Goal: Complete application form

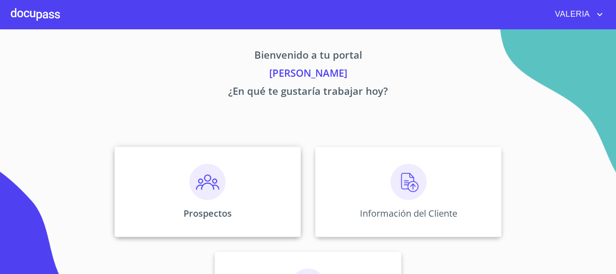
click at [171, 197] on div "Prospectos" at bounding box center [208, 192] width 186 height 90
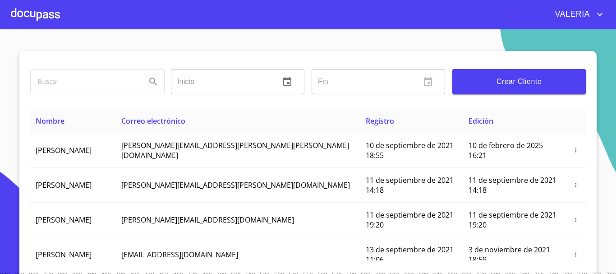
click at [94, 79] on input "search" at bounding box center [85, 81] width 108 height 24
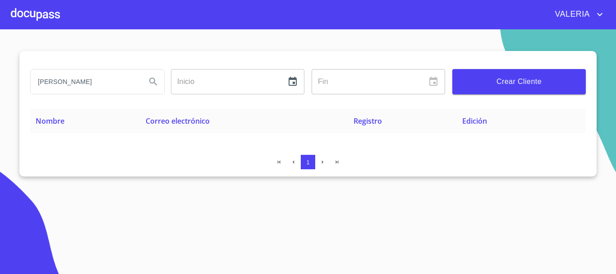
drag, startPoint x: 96, startPoint y: 82, endPoint x: 52, endPoint y: 84, distance: 43.3
click at [52, 84] on input "[PERSON_NAME]" at bounding box center [85, 81] width 108 height 24
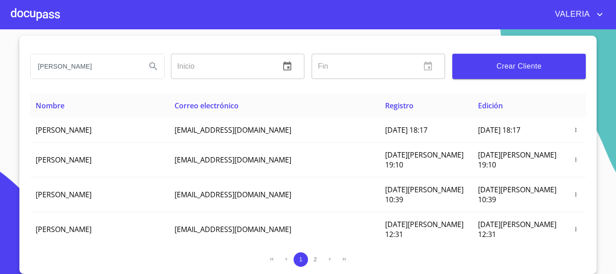
scroll to position [135, 0]
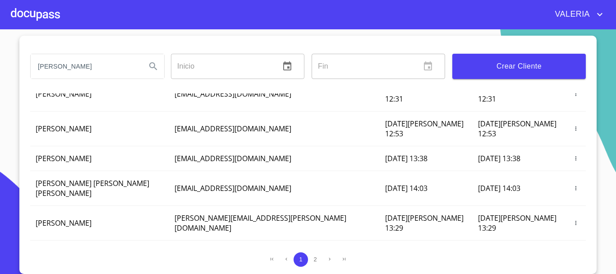
drag, startPoint x: 103, startPoint y: 71, endPoint x: 0, endPoint y: 85, distance: 103.8
click at [0, 85] on section "[PERSON_NAME] ​ Fin ​ Crear Cliente Nombre Correo electrónico Registro Edición …" at bounding box center [308, 151] width 616 height 244
type input "d"
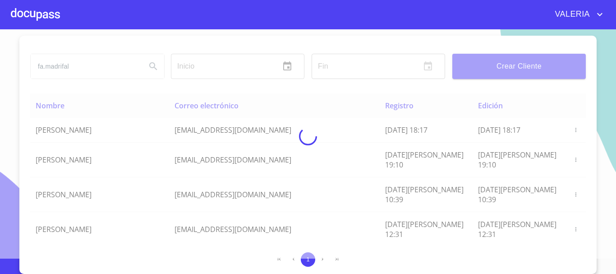
scroll to position [0, 0]
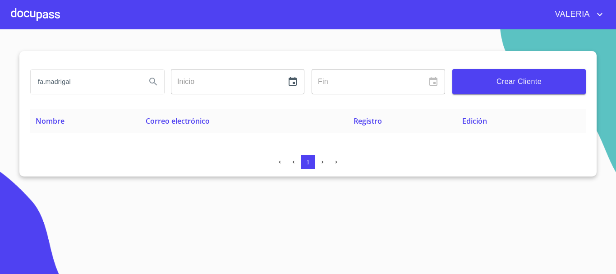
type input "fa.madrigal"
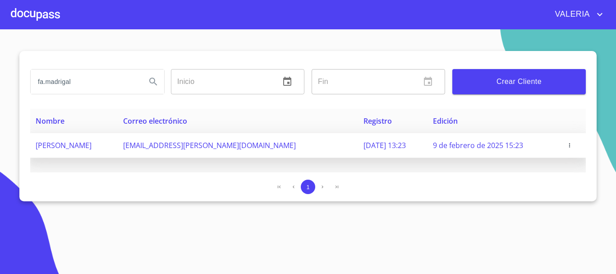
click at [572, 146] on icon "button" at bounding box center [569, 145] width 6 height 6
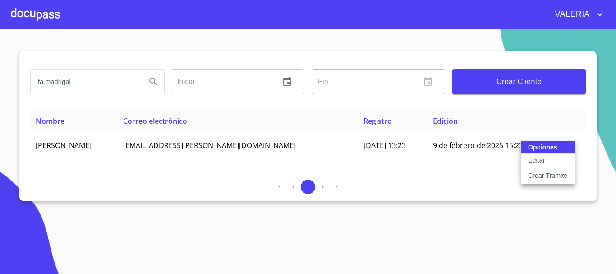
click at [551, 177] on p "Crear Tramite" at bounding box center [548, 175] width 40 height 9
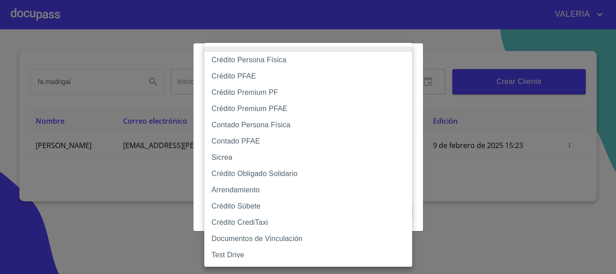
click at [243, 92] on body "[PERSON_NAME].[PERSON_NAME] Inicio ​ Fin ​ Crear Cliente Nombre Correo electrón…" at bounding box center [308, 137] width 616 height 274
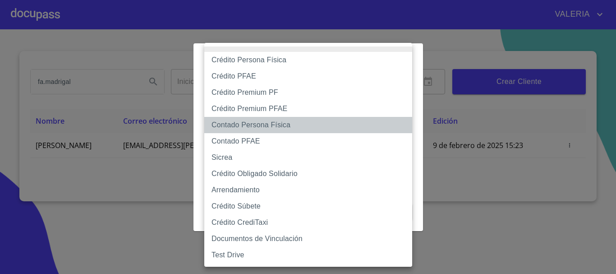
click at [261, 126] on li "Contado Persona Física" at bounding box center [308, 125] width 208 height 16
type input "60bf975b0d9865ccc2471536"
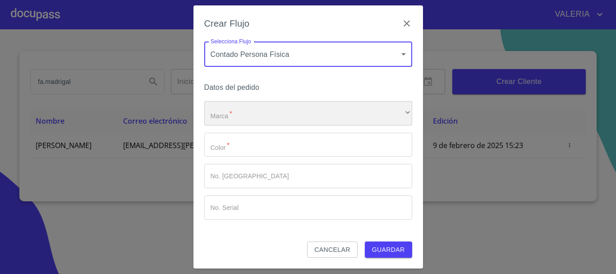
click at [239, 118] on div "​" at bounding box center [308, 113] width 208 height 24
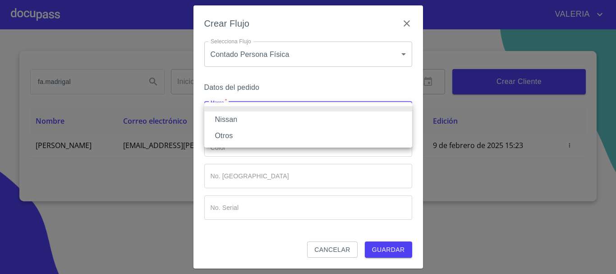
click at [240, 124] on li "Nissan" at bounding box center [308, 119] width 208 height 16
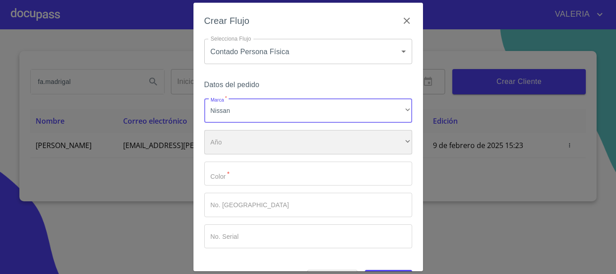
click at [234, 135] on div "​" at bounding box center [308, 142] width 208 height 24
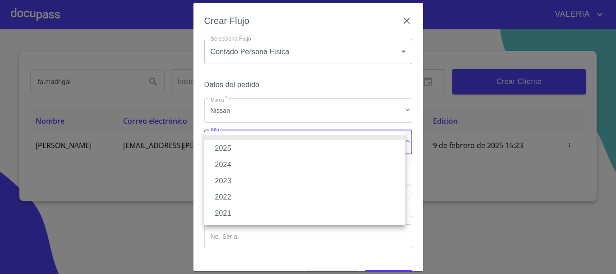
click at [236, 149] on li "2025" at bounding box center [304, 148] width 201 height 16
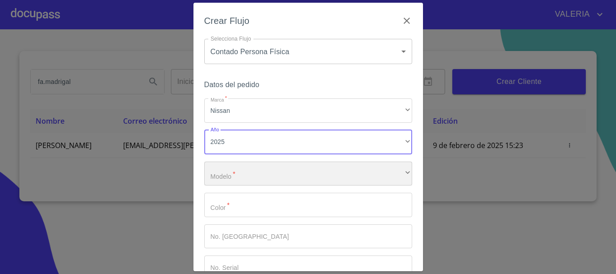
click at [233, 167] on div "​" at bounding box center [308, 173] width 208 height 24
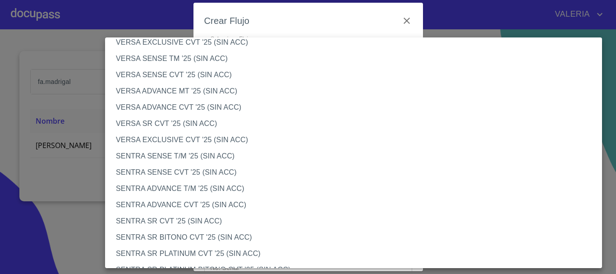
scroll to position [406, 0]
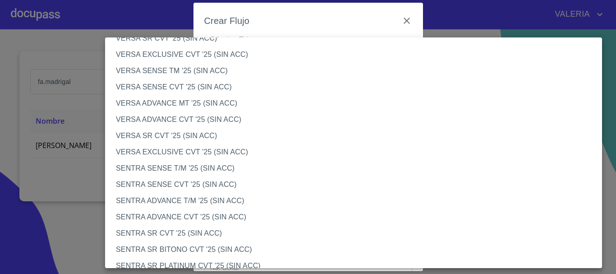
click at [180, 121] on li "VERSA ADVANCE CVT '25 (SIN ACC)" at bounding box center [357, 119] width 504 height 16
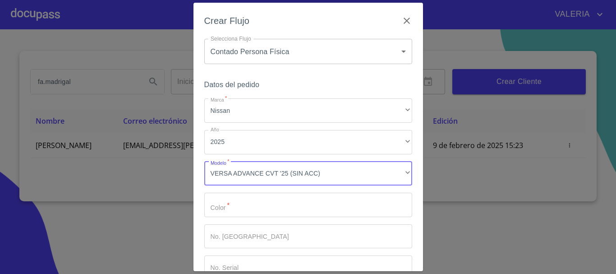
click at [241, 202] on input "Marca   *" at bounding box center [308, 205] width 208 height 24
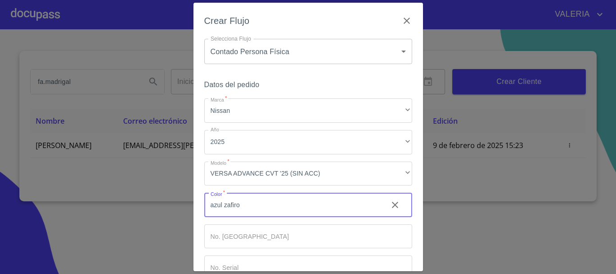
type input "azul zafiro"
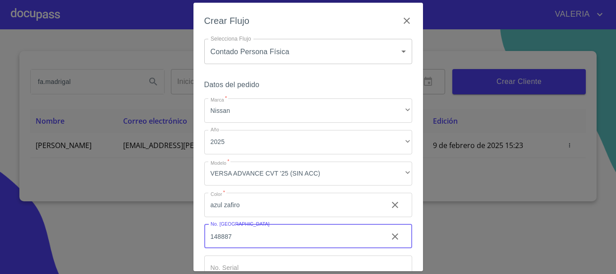
type input "148887"
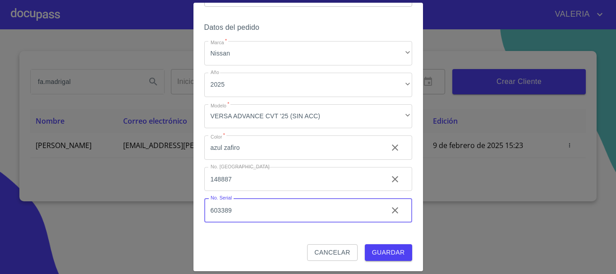
scroll to position [58, 0]
type input "603389"
click at [375, 253] on span "Guardar" at bounding box center [388, 251] width 33 height 11
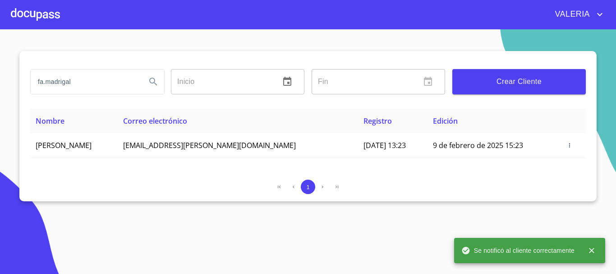
click at [49, 15] on div at bounding box center [35, 14] width 49 height 29
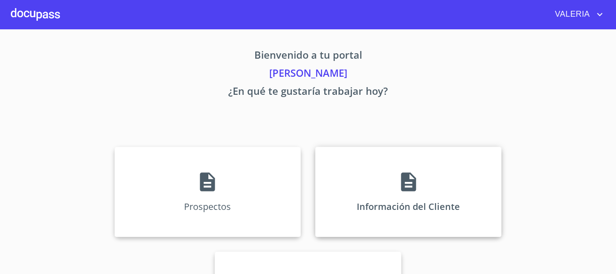
click at [349, 187] on div "Información del Cliente" at bounding box center [408, 192] width 186 height 90
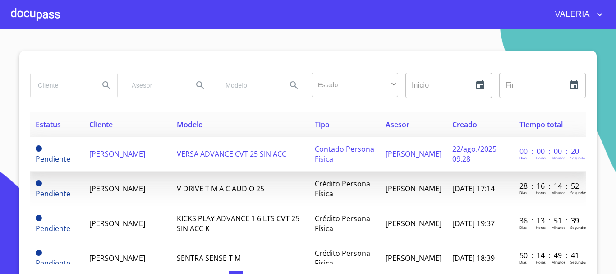
click at [138, 164] on td "[PERSON_NAME] [PERSON_NAME]" at bounding box center [127, 154] width 87 height 35
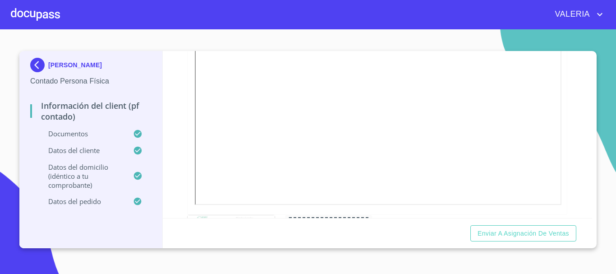
scroll to position [812, 0]
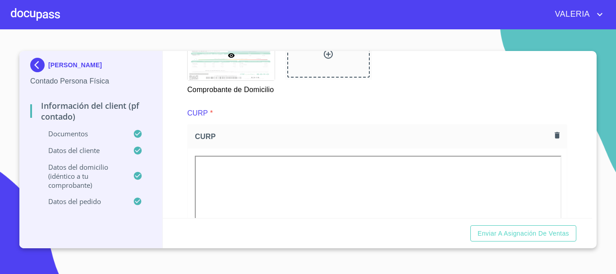
click at [555, 138] on icon "button" at bounding box center [557, 135] width 5 height 6
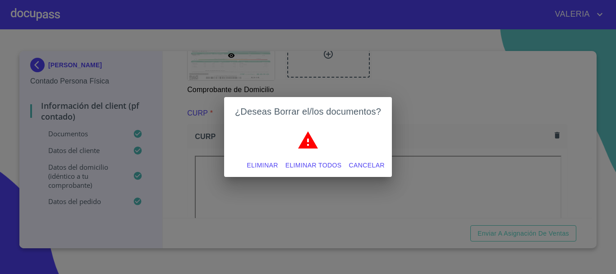
click at [324, 165] on span "Eliminar todos" at bounding box center [313, 165] width 56 height 11
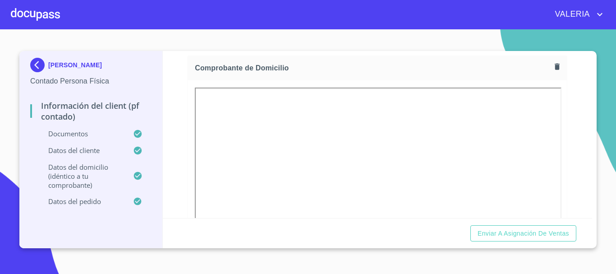
scroll to position [496, 0]
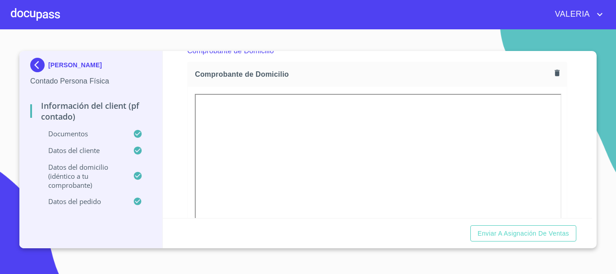
click at [555, 73] on icon "button" at bounding box center [557, 73] width 5 height 6
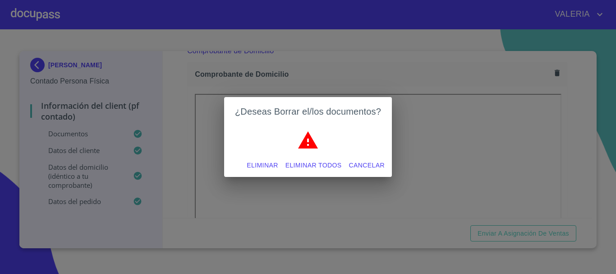
click at [307, 167] on span "Eliminar todos" at bounding box center [313, 165] width 56 height 11
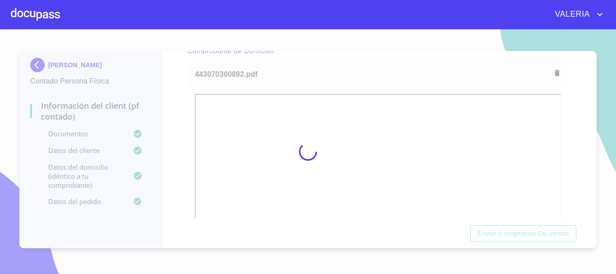
click at [185, 157] on div at bounding box center [308, 151] width 616 height 244
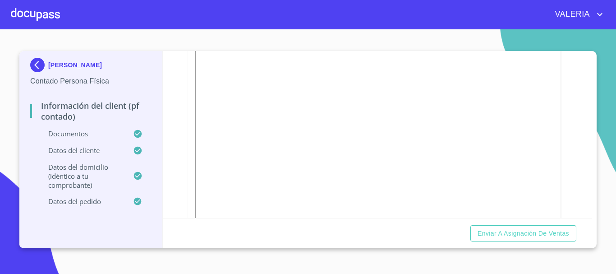
scroll to position [1263, 0]
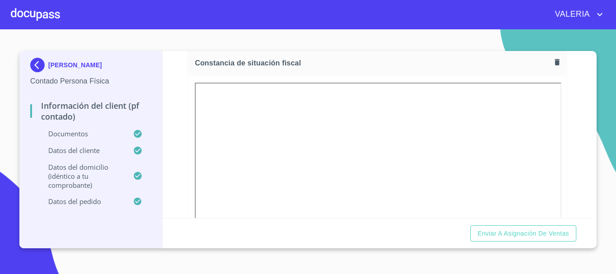
click at [546, 75] on div "Constancia de situación fiscal" at bounding box center [377, 63] width 379 height 24
click at [555, 65] on icon "button" at bounding box center [557, 62] width 5 height 6
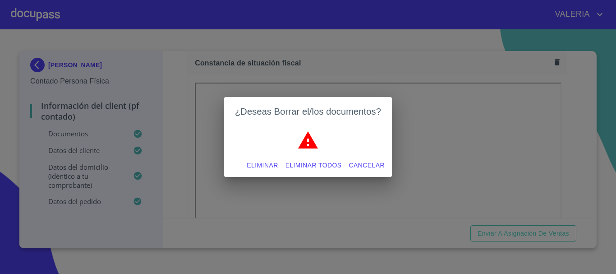
click at [319, 167] on span "Eliminar todos" at bounding box center [313, 165] width 56 height 11
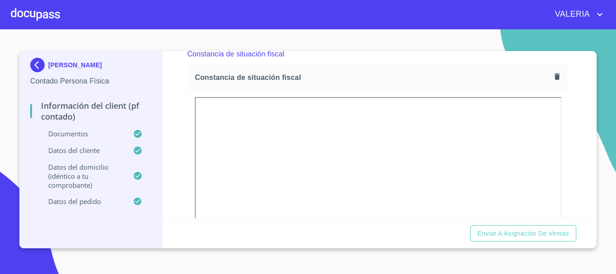
scroll to position [1217, 0]
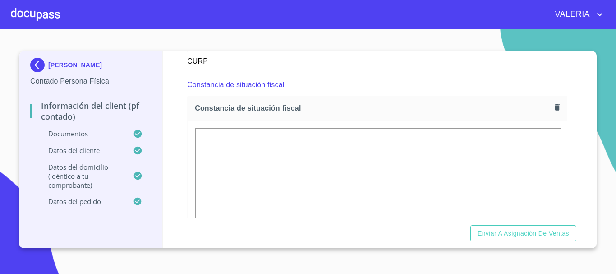
click at [555, 110] on icon "button" at bounding box center [557, 107] width 5 height 6
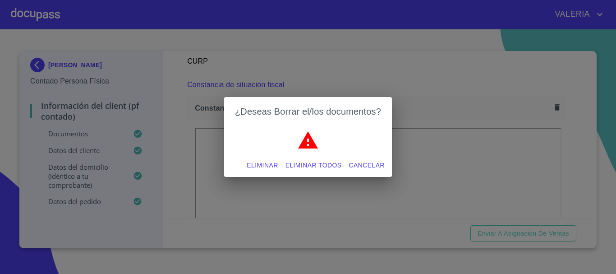
click at [315, 165] on span "Eliminar todos" at bounding box center [313, 165] width 56 height 11
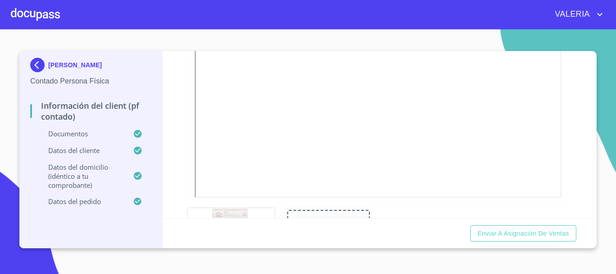
scroll to position [271, 0]
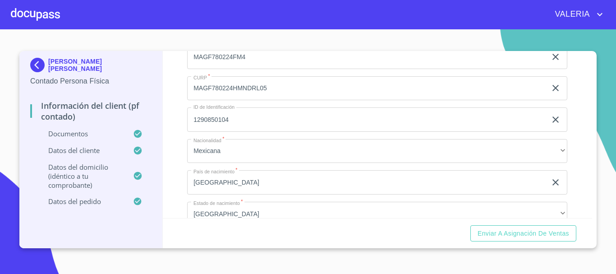
scroll to position [1578, 0]
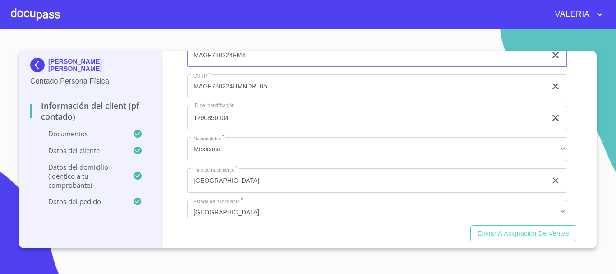
click at [224, 67] on input "MAGF780224FM4" at bounding box center [366, 55] width 359 height 24
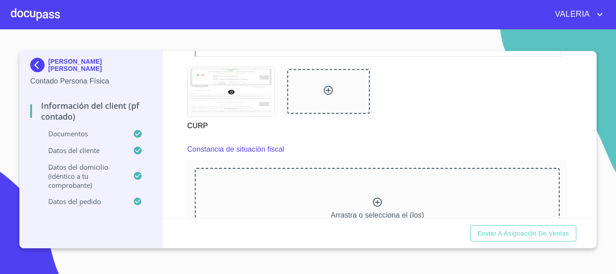
scroll to position [1263, 0]
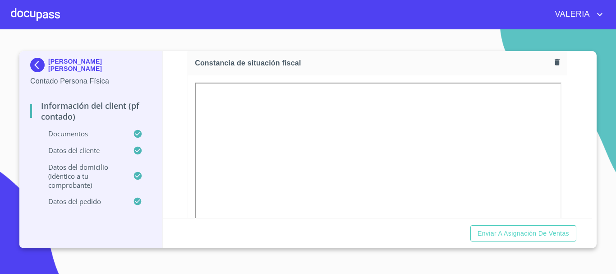
click at [466, 239] on div "Enviar a Asignación de Ventas" at bounding box center [378, 233] width 430 height 31
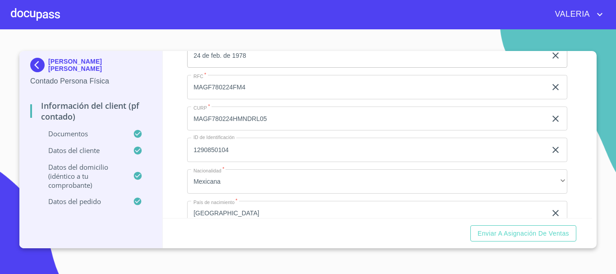
scroll to position [1804, 0]
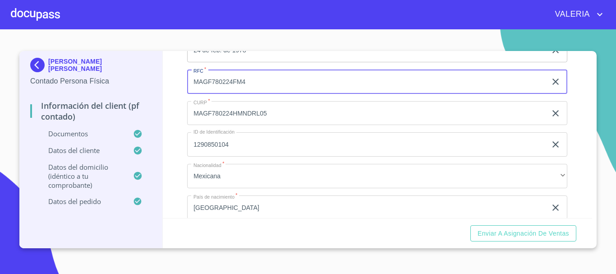
click at [217, 92] on input "MAGF780224FM4" at bounding box center [366, 81] width 359 height 24
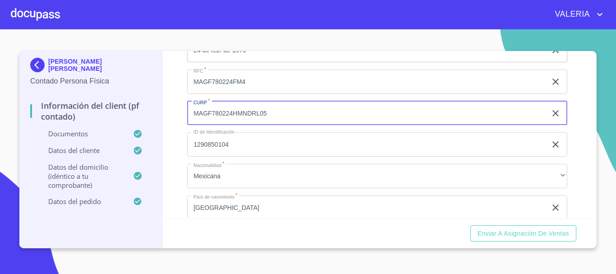
click at [243, 125] on input "MAGF780224HMNDRL05" at bounding box center [366, 113] width 359 height 24
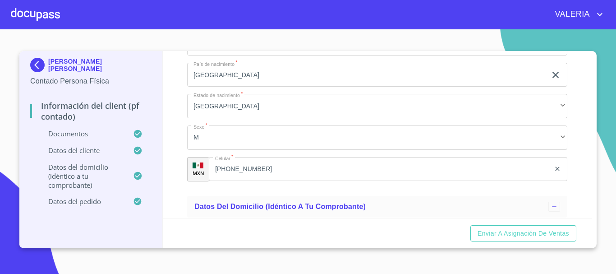
scroll to position [1939, 0]
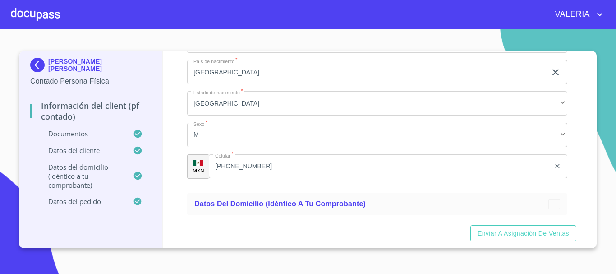
click at [237, 176] on input "[PHONE_NUMBER]" at bounding box center [379, 166] width 341 height 24
click at [237, 176] on input "[PHONE_NUMBER]" at bounding box center [391, 166] width 319 height 24
click at [264, 178] on input "[PHONE_NUMBER]" at bounding box center [391, 166] width 319 height 24
click at [280, 179] on input "[PHONE_NUMBER]" at bounding box center [391, 166] width 319 height 24
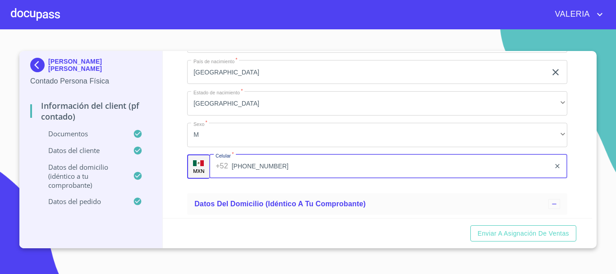
drag, startPoint x: 288, startPoint y: 176, endPoint x: 201, endPoint y: 182, distance: 87.6
click at [201, 179] on div "MXN Celular   * [PHONE_NUMBER] ​" at bounding box center [377, 166] width 380 height 24
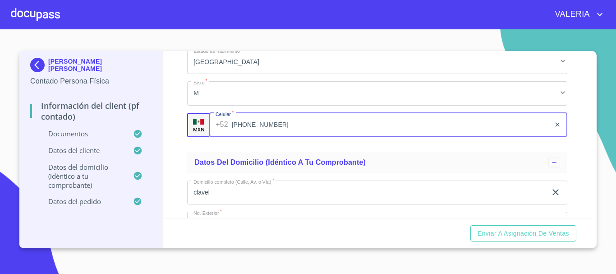
scroll to position [2119, 0]
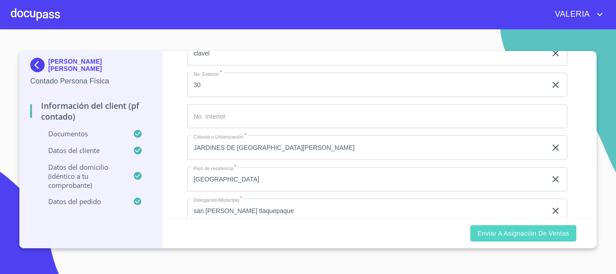
click at [466, 236] on span "Enviar a Asignación de Ventas" at bounding box center [524, 233] width 92 height 11
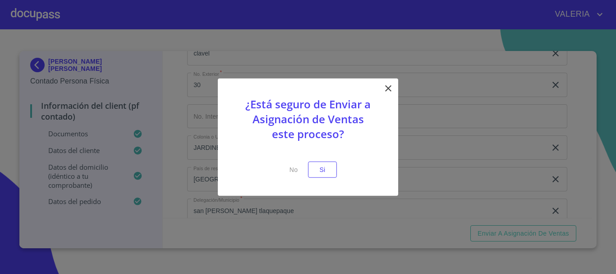
click at [325, 178] on div "¿Está seguro de Enviar a Asignación de Ventas este proceso? No Si" at bounding box center [308, 137] width 180 height 118
click at [325, 171] on span "Si" at bounding box center [322, 169] width 14 height 11
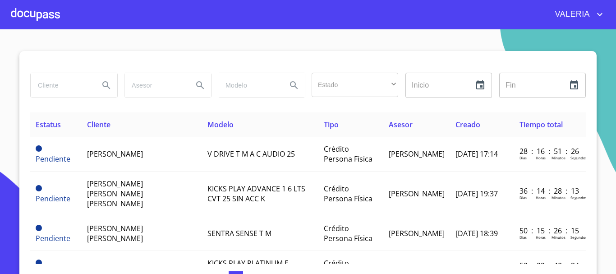
click at [466, 18] on span "VALERIA" at bounding box center [571, 14] width 46 height 14
click at [466, 19] on li "Salir" at bounding box center [590, 19] width 29 height 16
